Goal: Use online tool/utility

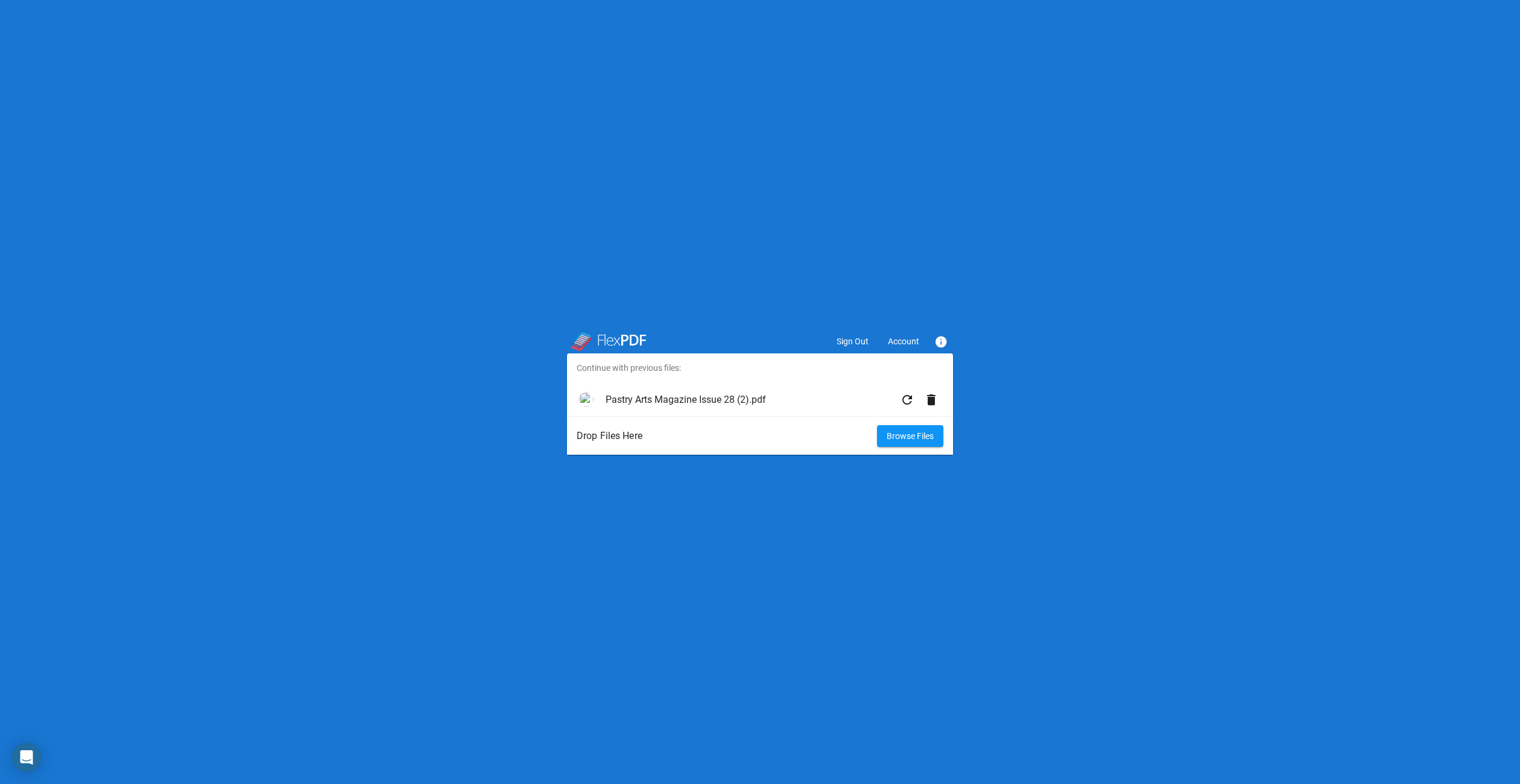
click at [894, 342] on span "Account" at bounding box center [903, 341] width 31 height 9
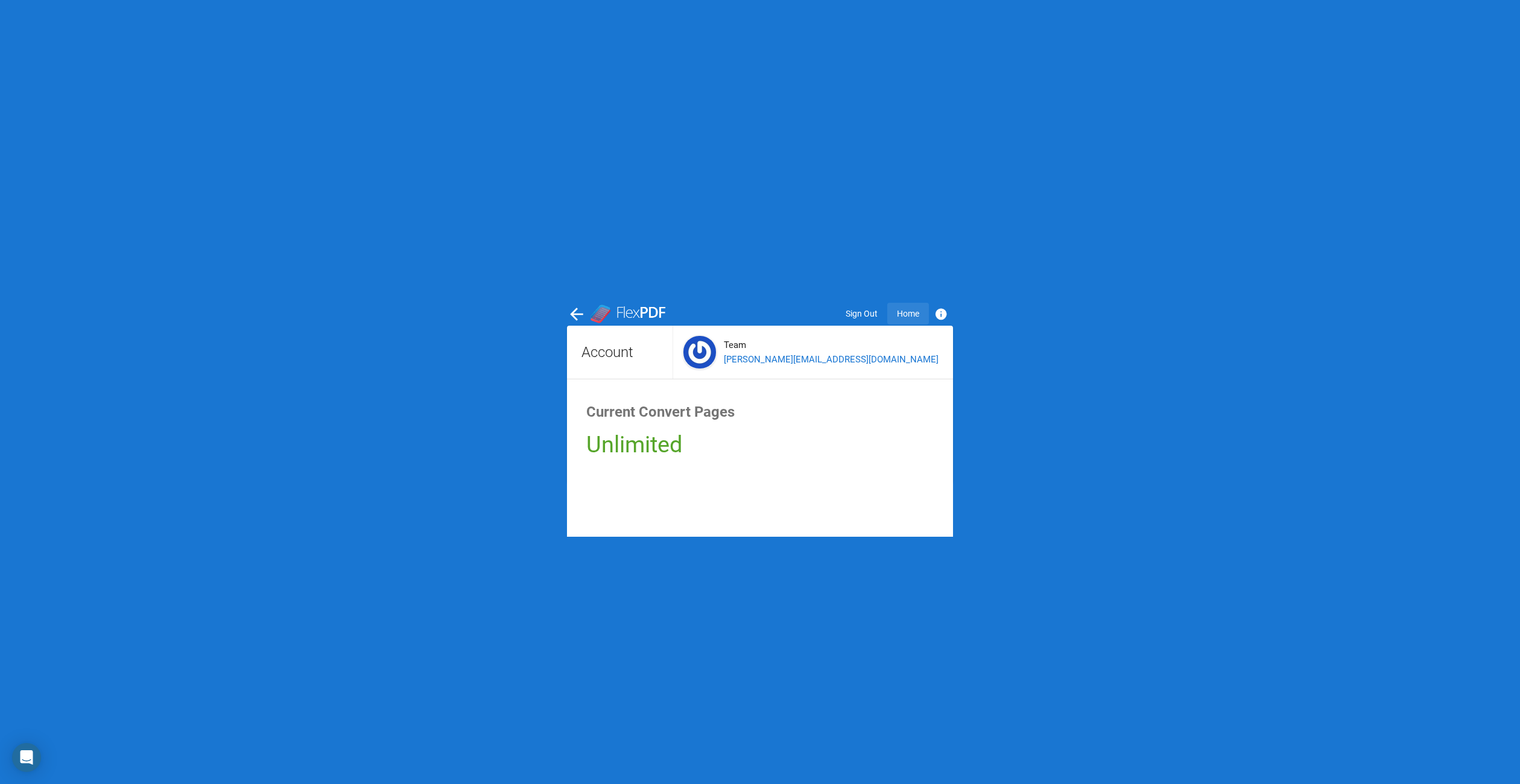
click at [903, 316] on span "Home" at bounding box center [908, 314] width 22 height 9
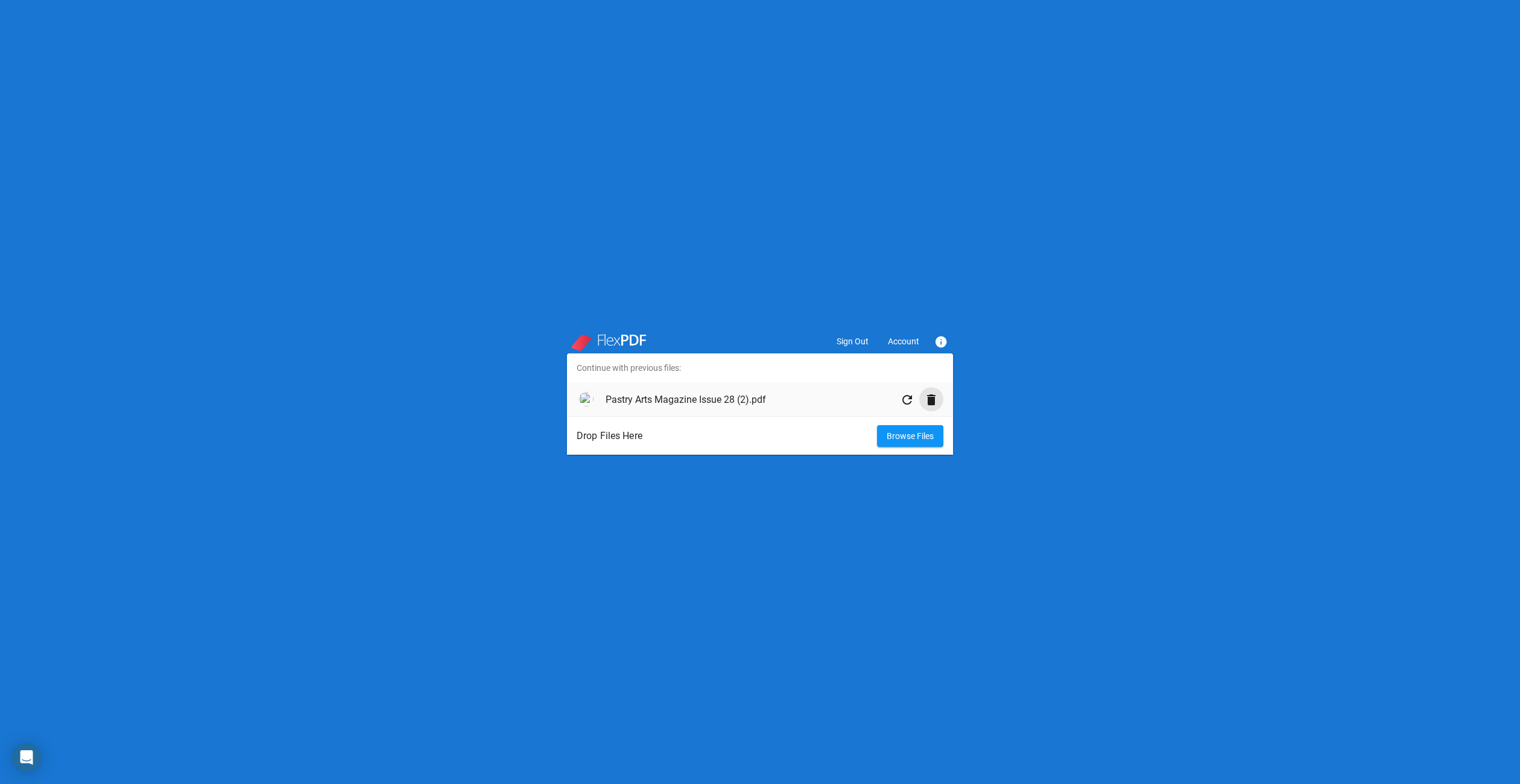
click at [936, 401] on mat-icon "delete" at bounding box center [932, 400] width 15 height 15
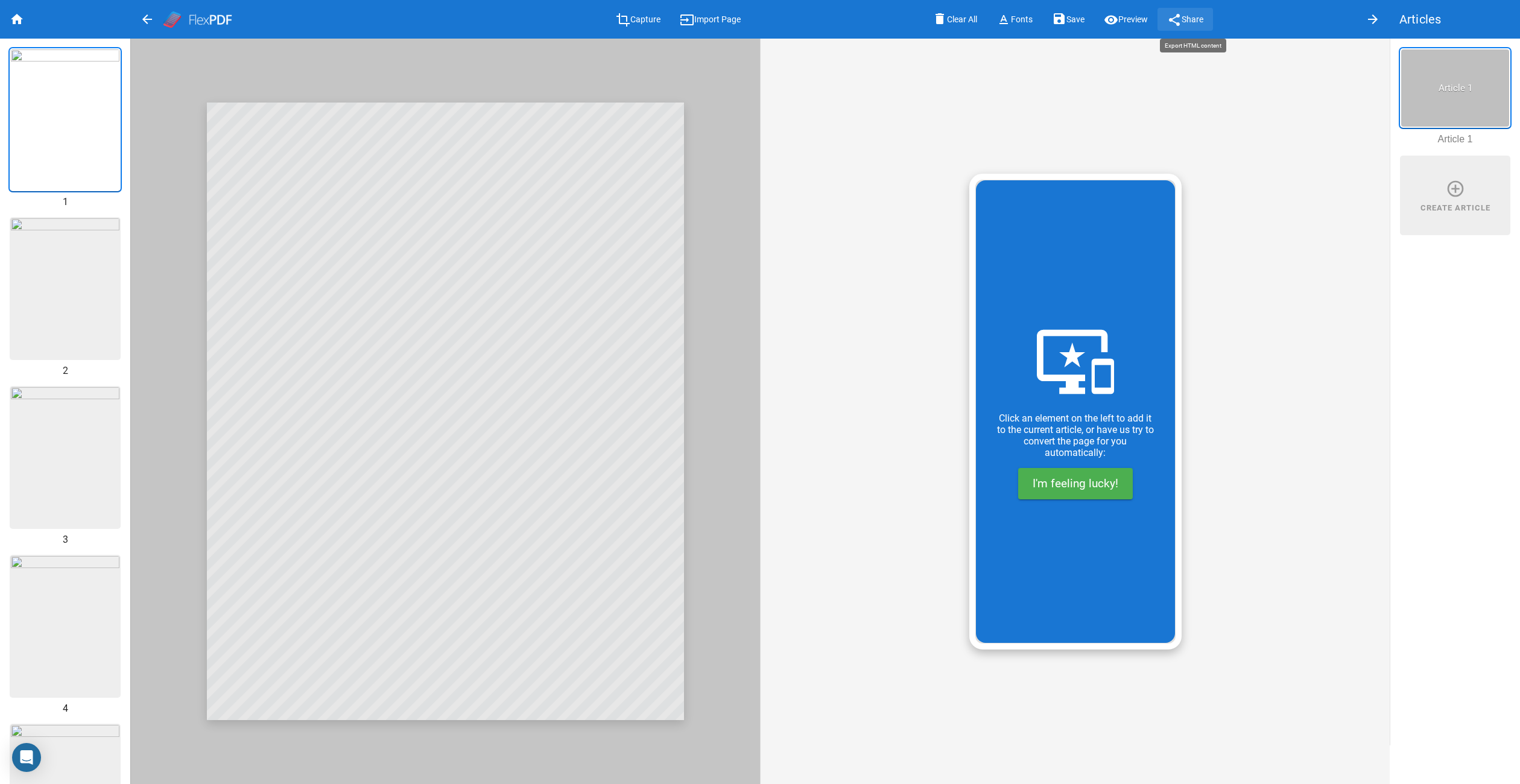
click at [1204, 23] on span "Share" at bounding box center [1192, 20] width 21 height 9
